Goal: Transaction & Acquisition: Purchase product/service

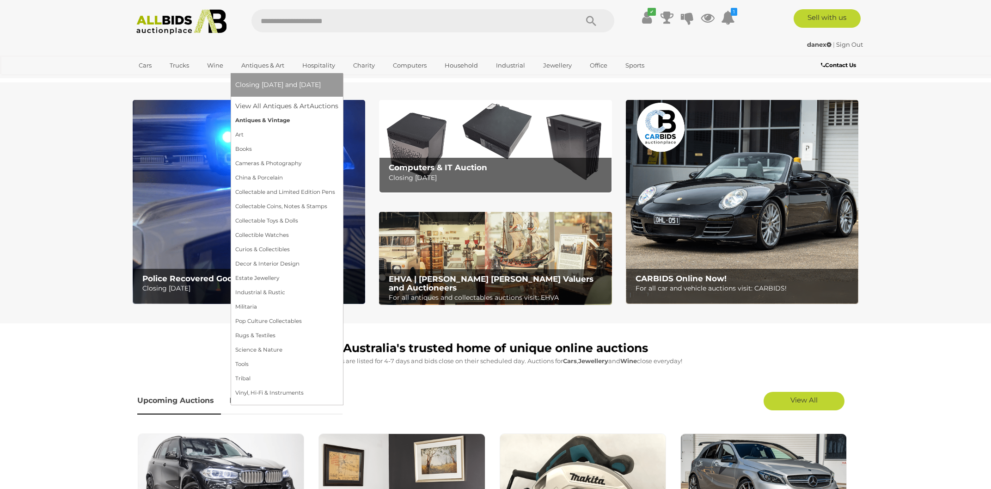
scroll to position [99, 0]
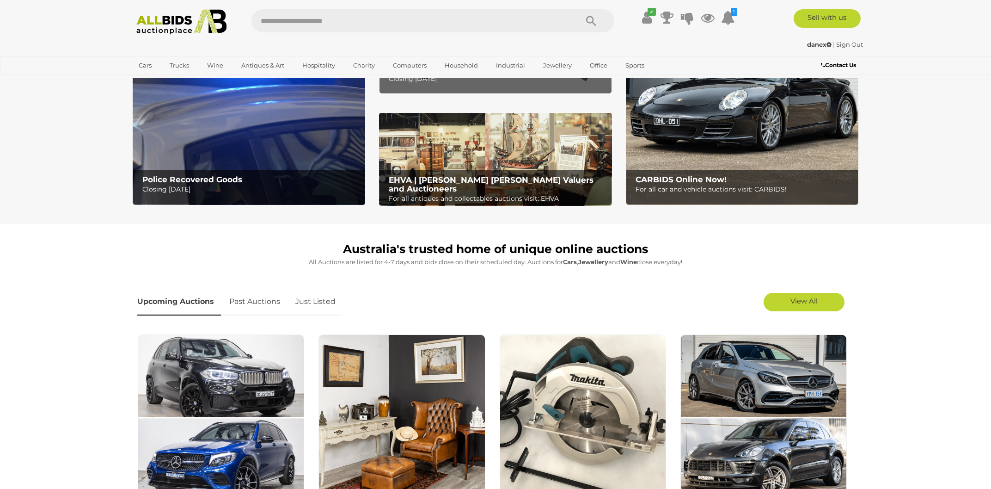
click at [217, 194] on p "Closing Tuesday 16th September" at bounding box center [251, 189] width 218 height 12
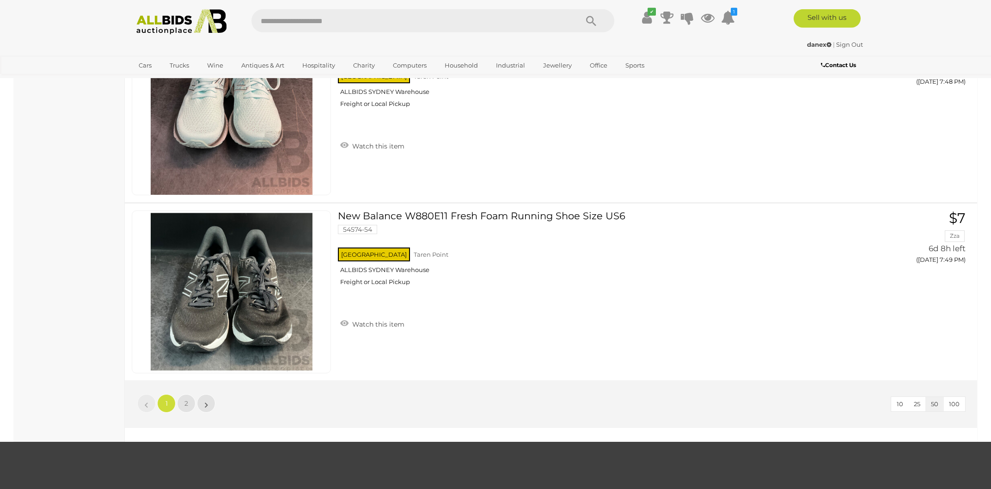
scroll to position [8923, 0]
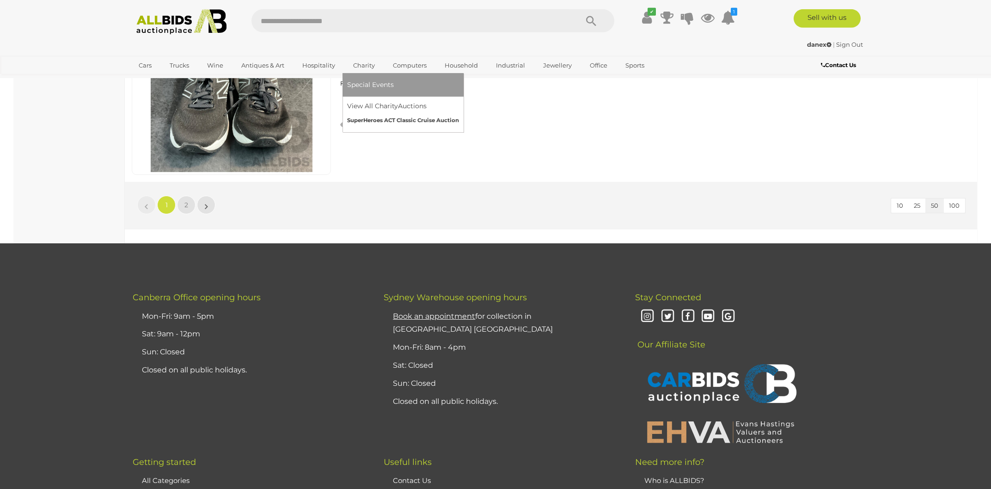
click at [369, 121] on link "SuperHeroes ACT Classic Cruise Auction" at bounding box center [403, 120] width 112 height 14
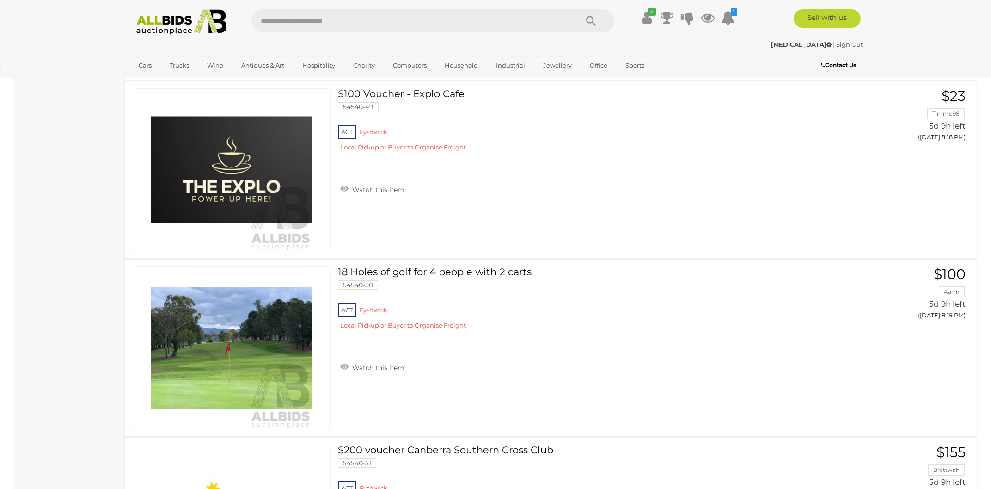
scroll to position [8867, 0]
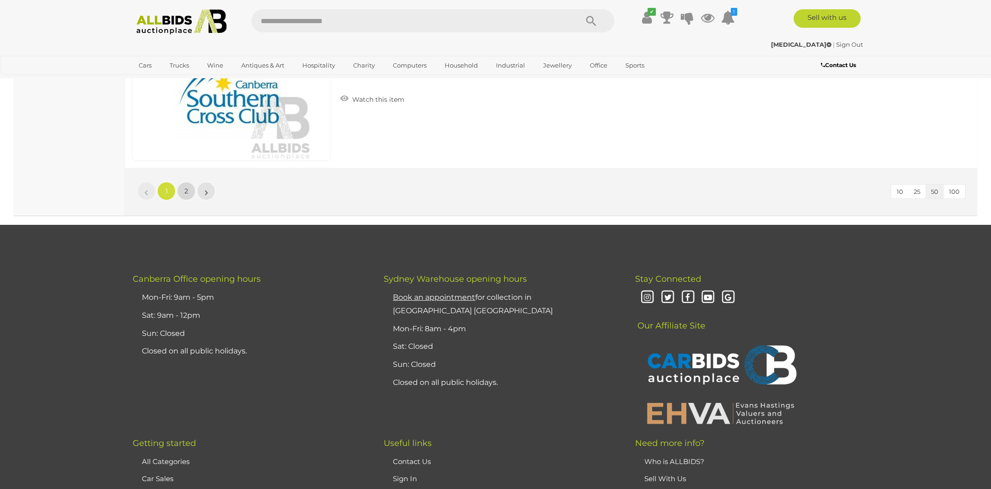
click at [187, 182] on link "2" at bounding box center [186, 191] width 18 height 18
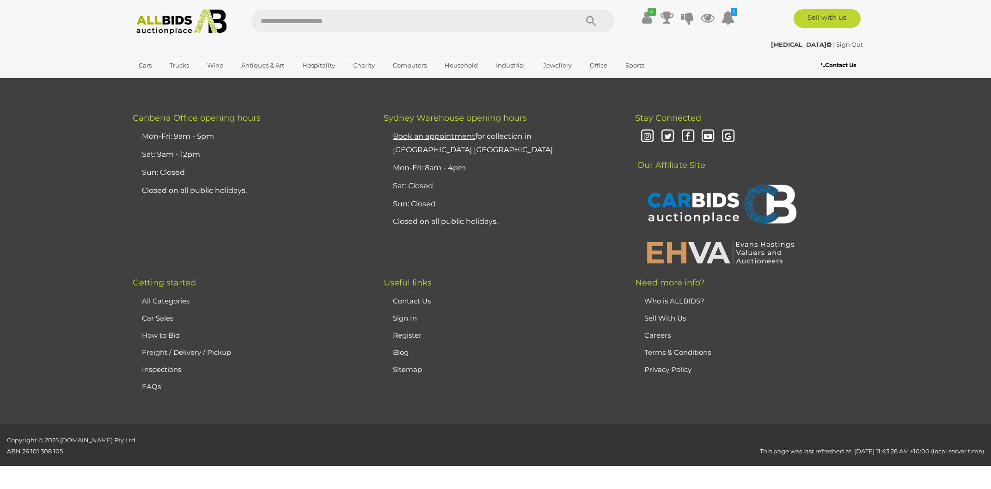
scroll to position [45, 0]
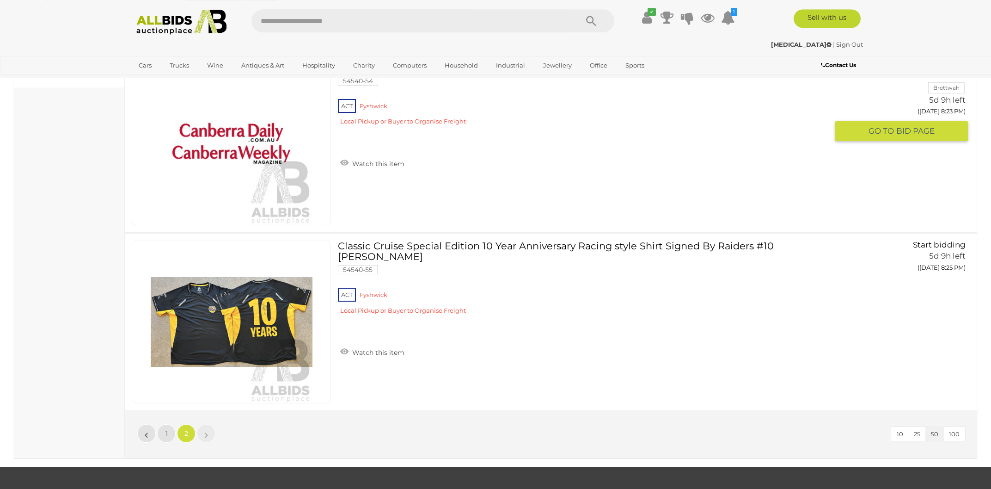
scroll to position [92, 0]
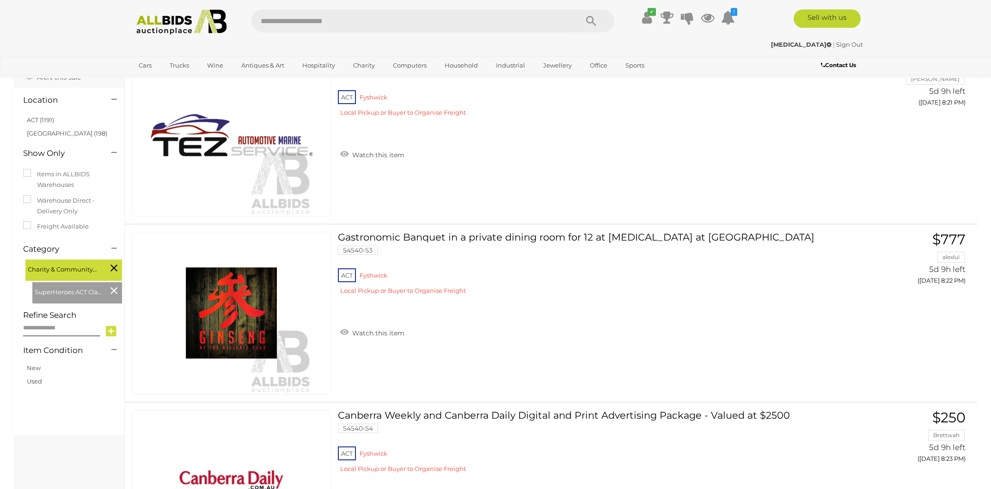
click at [105, 26] on div "✔ Track & Trace 1 M" at bounding box center [495, 18] width 991 height 37
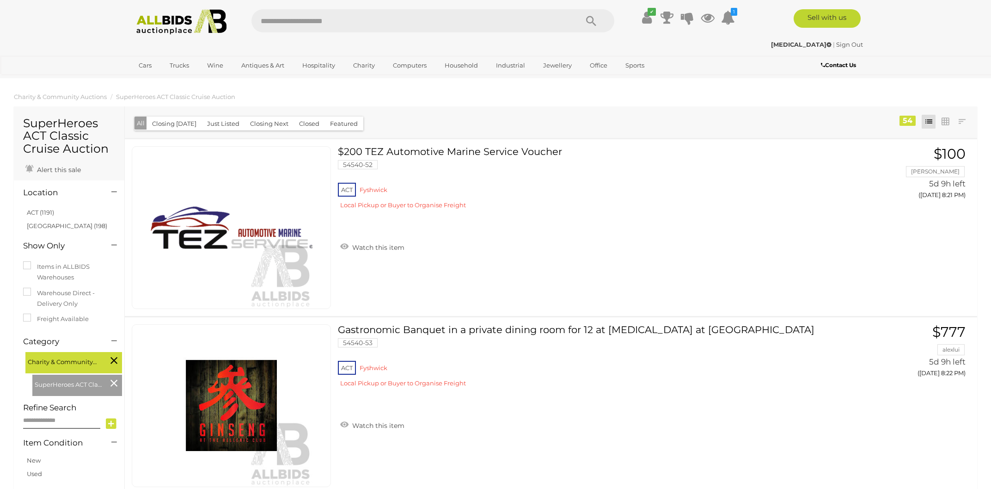
click at [184, 32] on img at bounding box center [181, 21] width 100 height 25
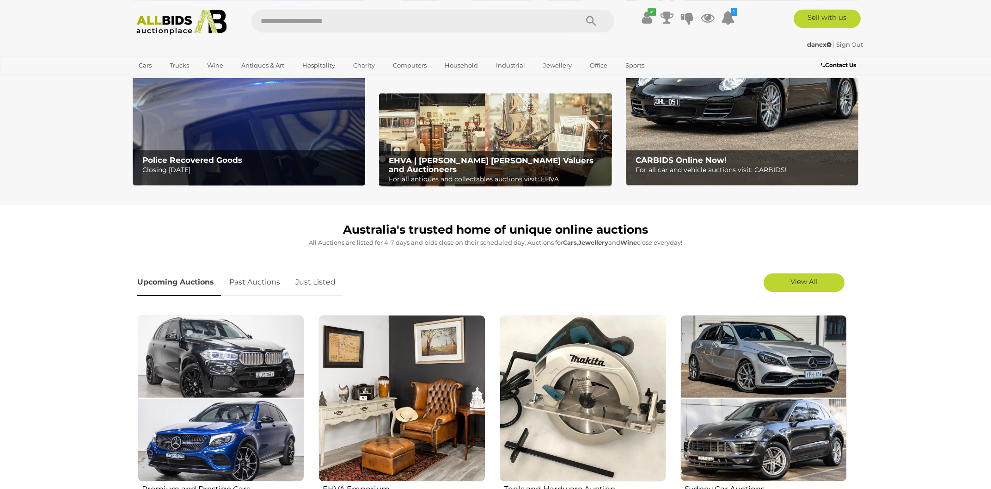
scroll to position [198, 0]
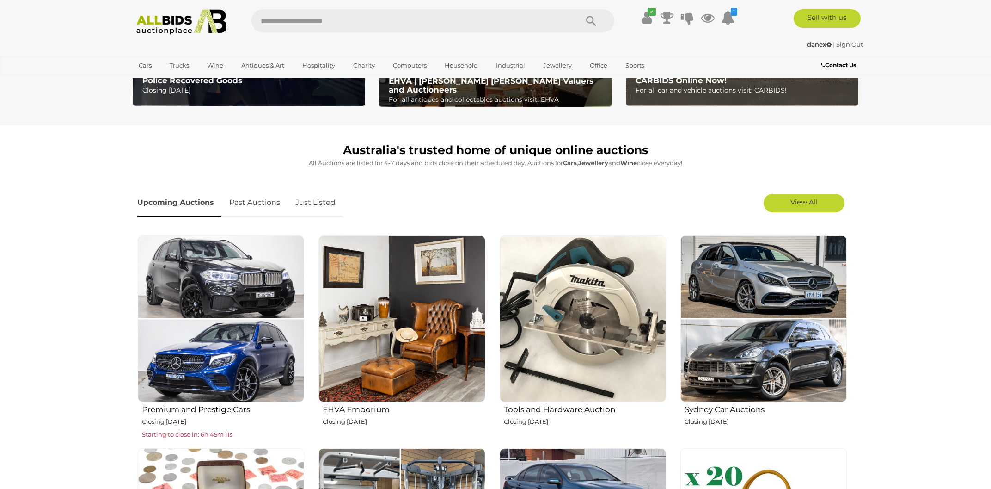
click at [204, 333] on img at bounding box center [221, 318] width 166 height 166
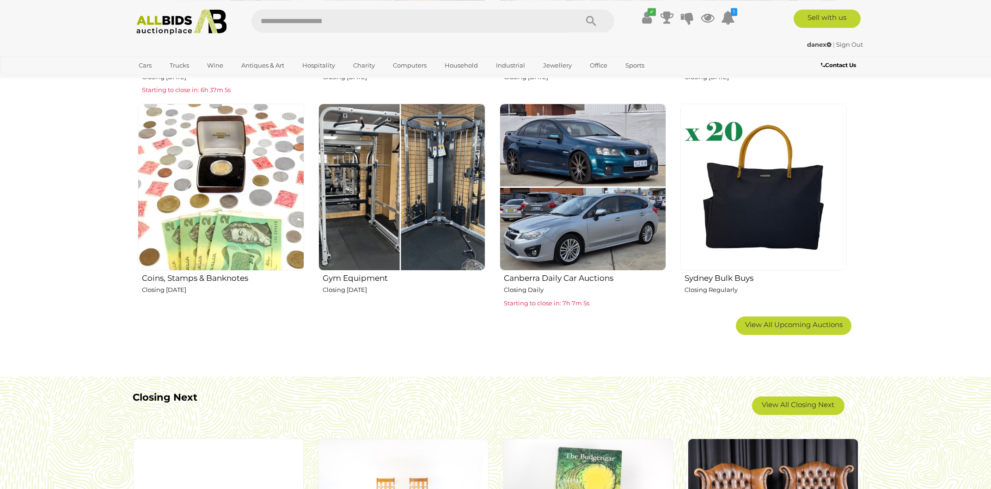
scroll to position [594, 0]
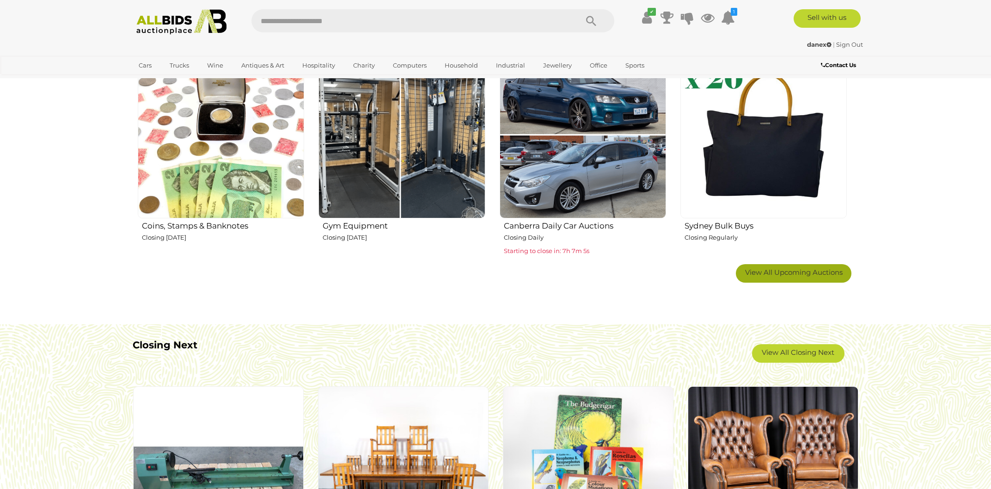
click at [804, 273] on span "View All Upcoming Auctions" at bounding box center [794, 272] width 98 height 9
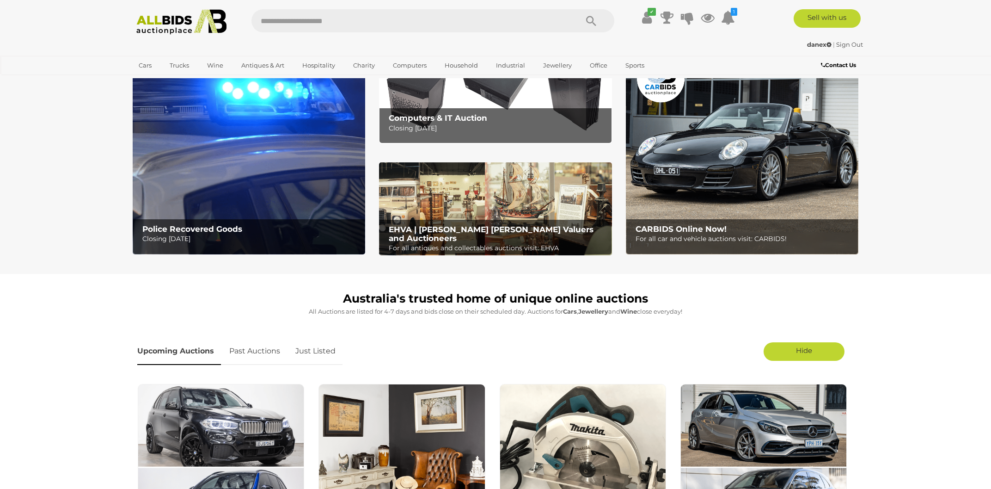
scroll to position [0, 0]
